Goal: Book appointment/travel/reservation

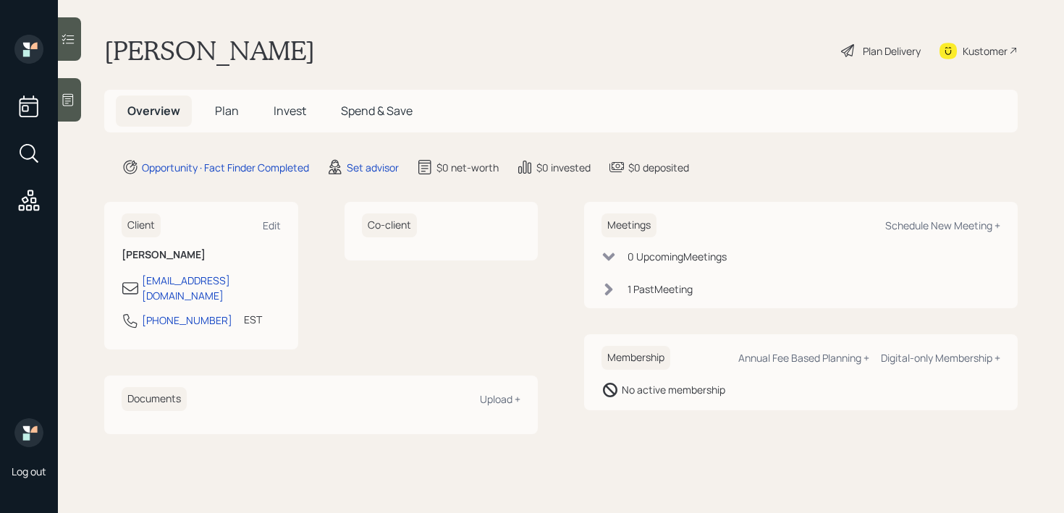
click at [76, 101] on div at bounding box center [69, 99] width 23 height 43
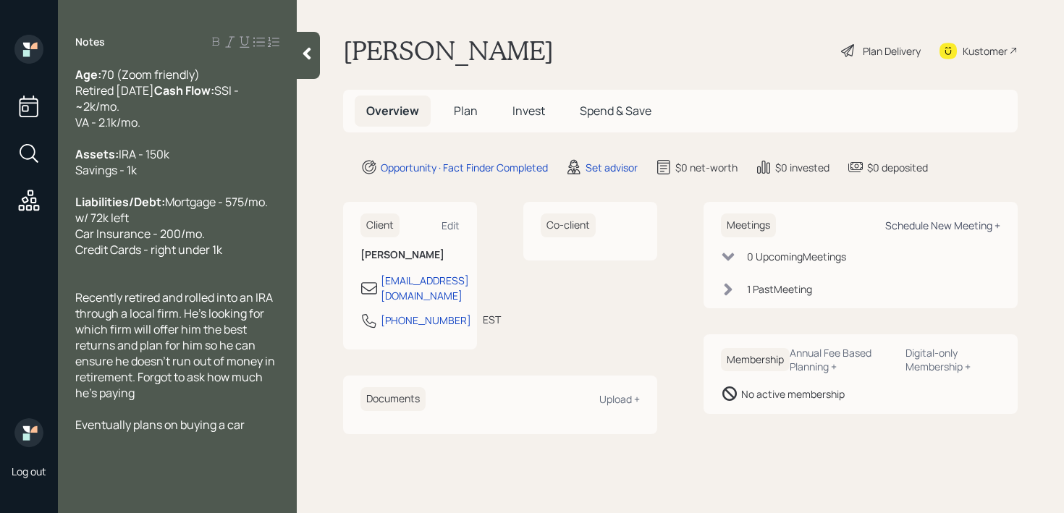
click at [967, 227] on div "Schedule New Meeting +" at bounding box center [942, 226] width 115 height 14
select select "round-robin"
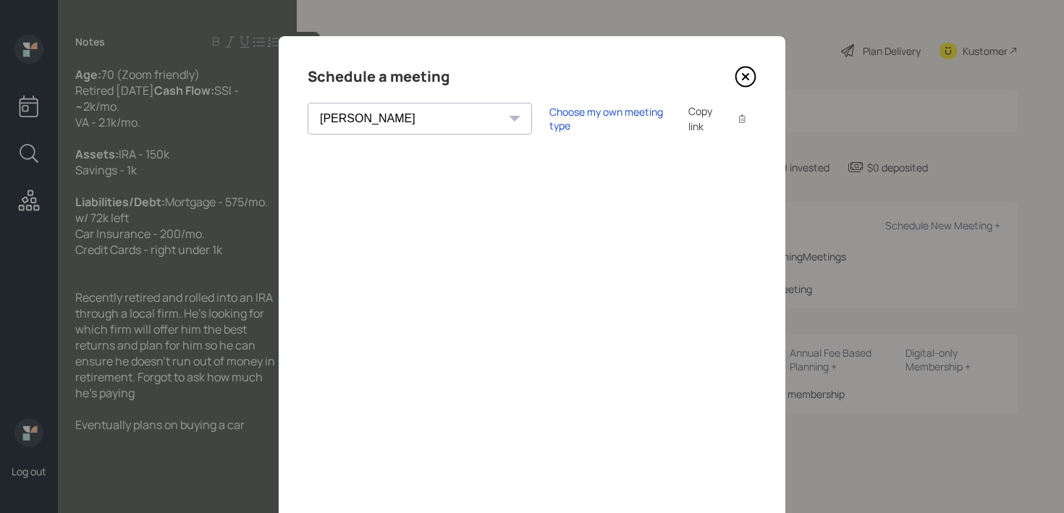
click at [746, 73] on icon at bounding box center [746, 77] width 22 height 22
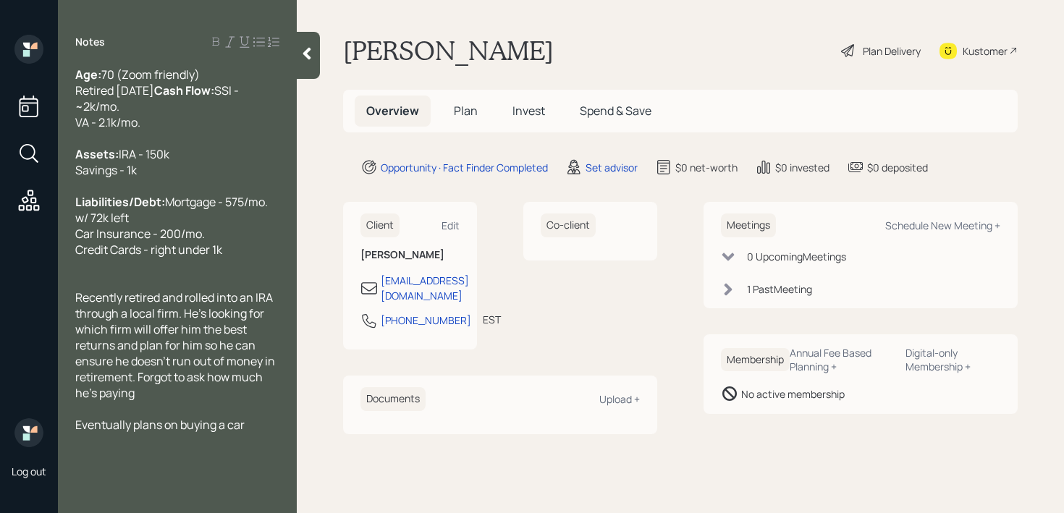
click at [204, 417] on div at bounding box center [177, 409] width 204 height 16
click at [206, 401] on div "Recently retired and rolled into an IRA through a local firm. He's looking for …" at bounding box center [177, 344] width 204 height 111
click at [926, 229] on div "Schedule New Meeting +" at bounding box center [942, 226] width 115 height 14
select select "round-robin"
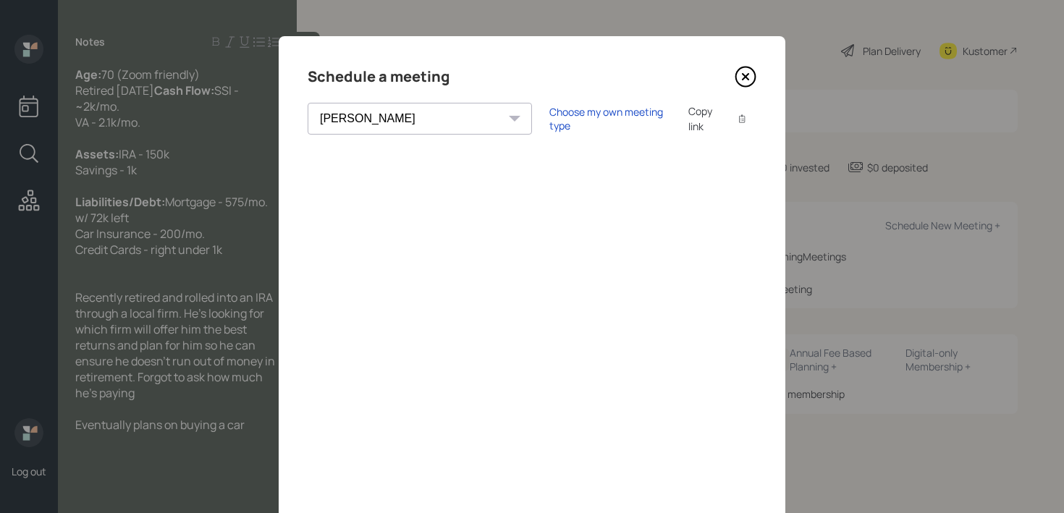
click at [575, 108] on div "Choose my own meeting type Copy link Copy text" at bounding box center [652, 118] width 207 height 30
click at [575, 121] on div "Choose my own meeting type" at bounding box center [610, 119] width 122 height 28
click at [743, 63] on div "Schedule a meeting Theresa Spinello Matthew Burke Xavier Ross Eitan Bar-David I…" at bounding box center [532, 325] width 507 height 579
click at [743, 74] on icon at bounding box center [746, 77] width 22 height 22
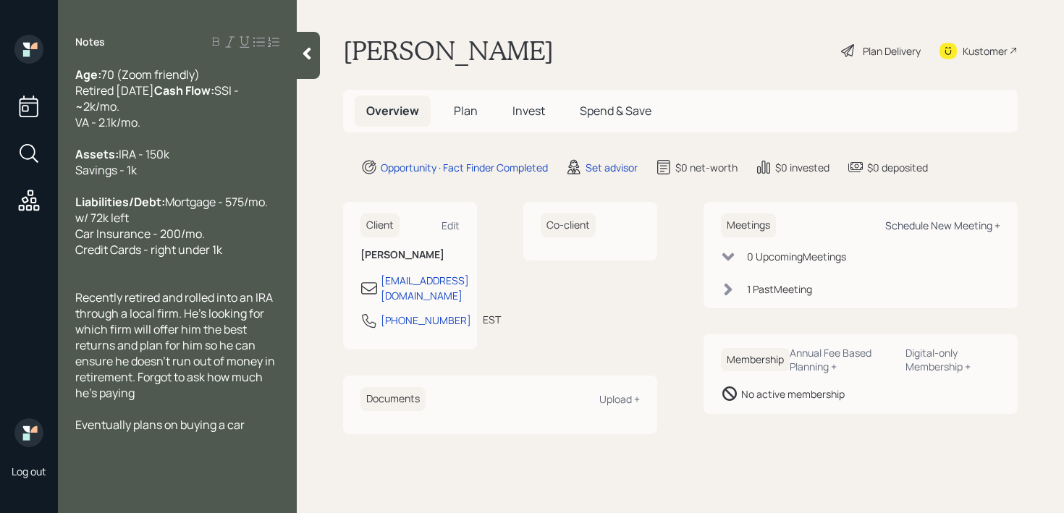
click at [974, 229] on div "Schedule New Meeting +" at bounding box center [942, 226] width 115 height 14
select select "round-robin"
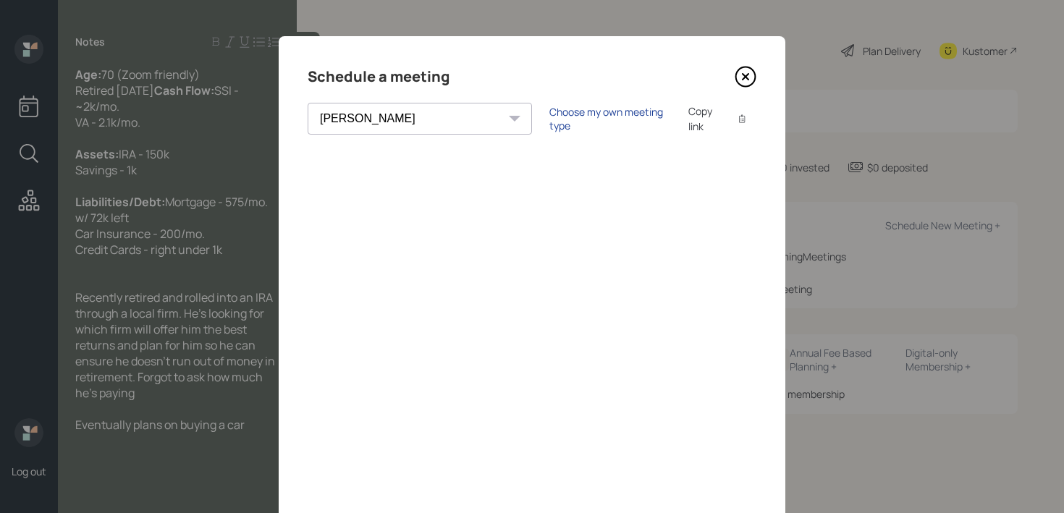
click at [553, 121] on div "Choose my own meeting type" at bounding box center [610, 119] width 122 height 28
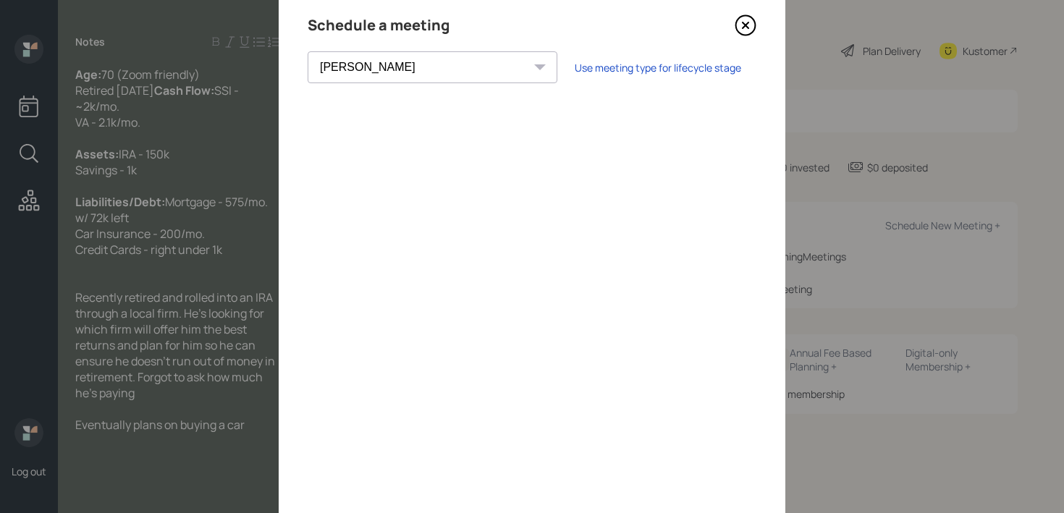
scroll to position [138, 0]
